Goal: Complete application form

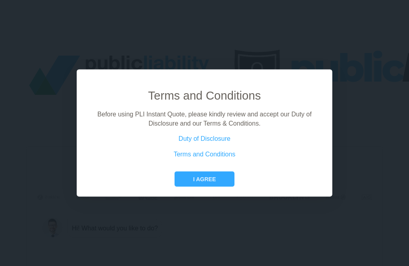
click at [211, 187] on button "I agree" at bounding box center [205, 178] width 60 height 15
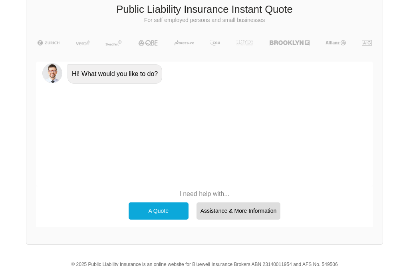
scroll to position [154, 0]
click at [170, 202] on div "A Quote" at bounding box center [159, 210] width 60 height 17
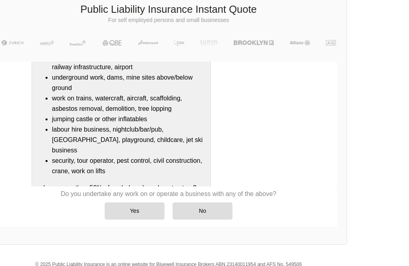
scroll to position [157, 0]
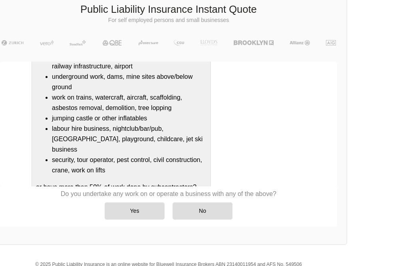
click at [211, 205] on div "No" at bounding box center [203, 210] width 60 height 17
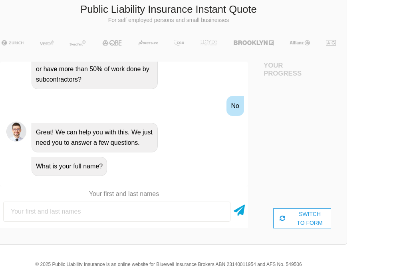
scroll to position [352, 0]
click at [310, 208] on div "SWITCH TO FORM" at bounding box center [302, 218] width 58 height 20
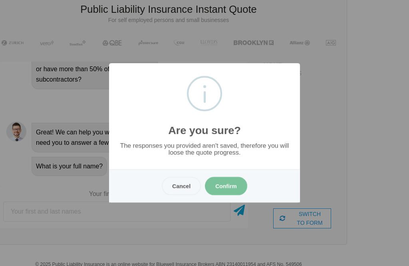
click at [185, 195] on button "Cancel" at bounding box center [181, 186] width 39 height 18
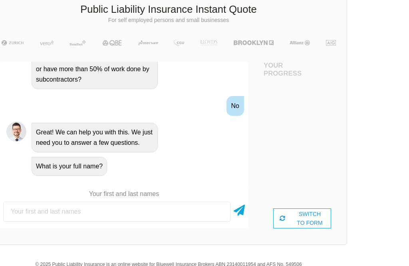
scroll to position [154, 36]
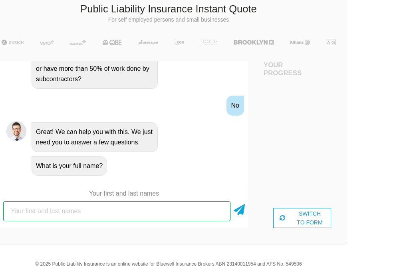
click at [57, 206] on input "text" at bounding box center [116, 211] width 227 height 20
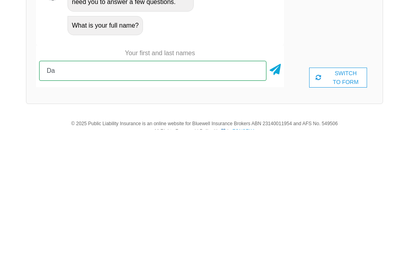
type input "D"
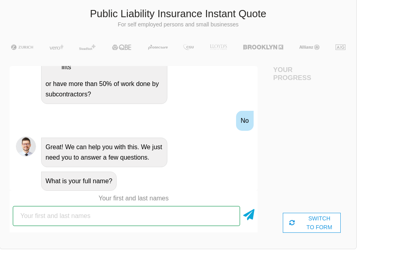
scroll to position [154, 26]
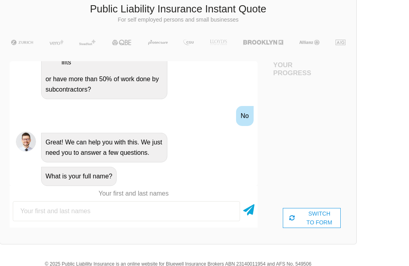
click at [318, 211] on div "SWITCH TO FORM" at bounding box center [312, 218] width 58 height 20
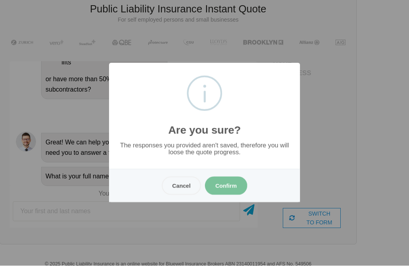
click at [232, 195] on button "Confirm" at bounding box center [226, 186] width 42 height 18
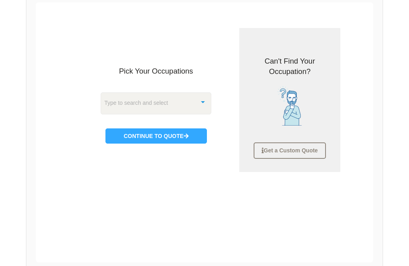
scroll to position [204, 0]
click at [203, 94] on div at bounding box center [203, 101] width 16 height 17
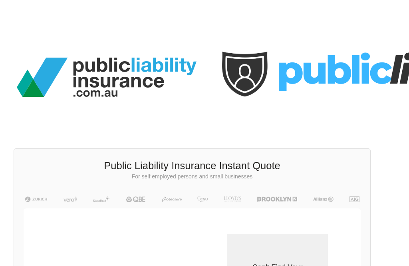
scroll to position [0, 0]
